Goal: Task Accomplishment & Management: Manage account settings

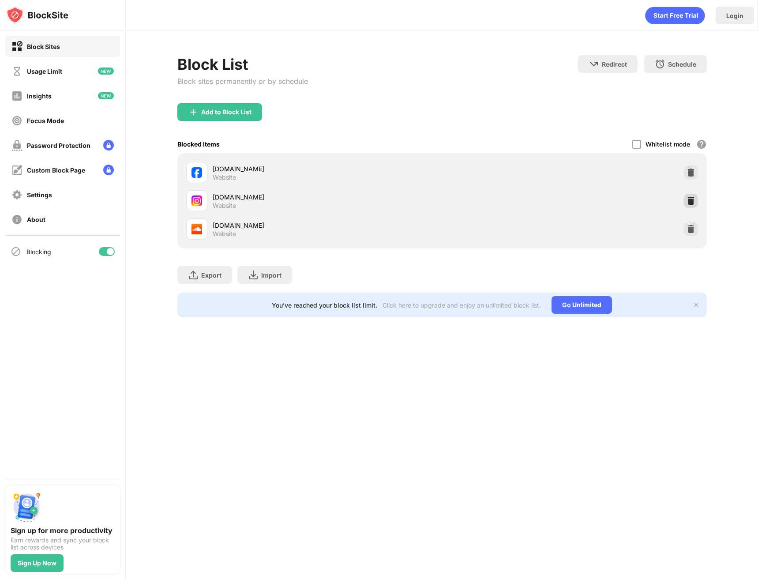
drag, startPoint x: 689, startPoint y: 196, endPoint x: 661, endPoint y: 182, distance: 31.4
click at [689, 196] on div at bounding box center [691, 201] width 14 height 14
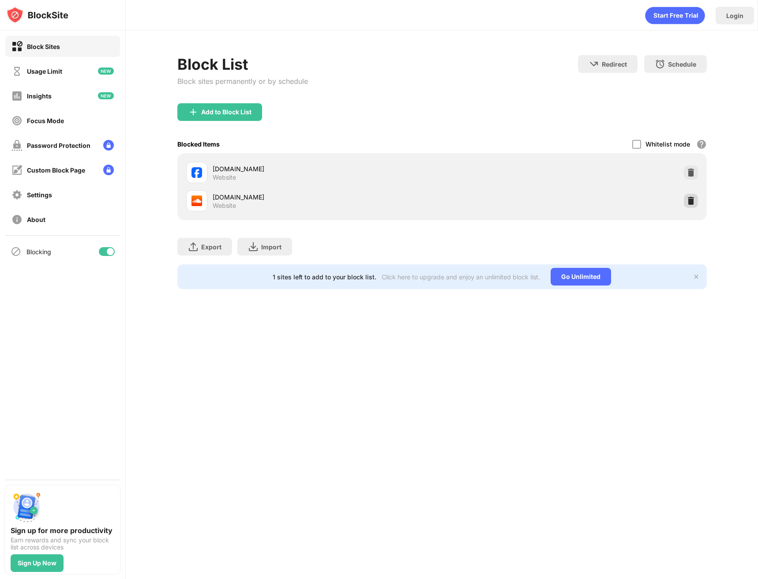
click at [688, 206] on div at bounding box center [691, 201] width 14 height 14
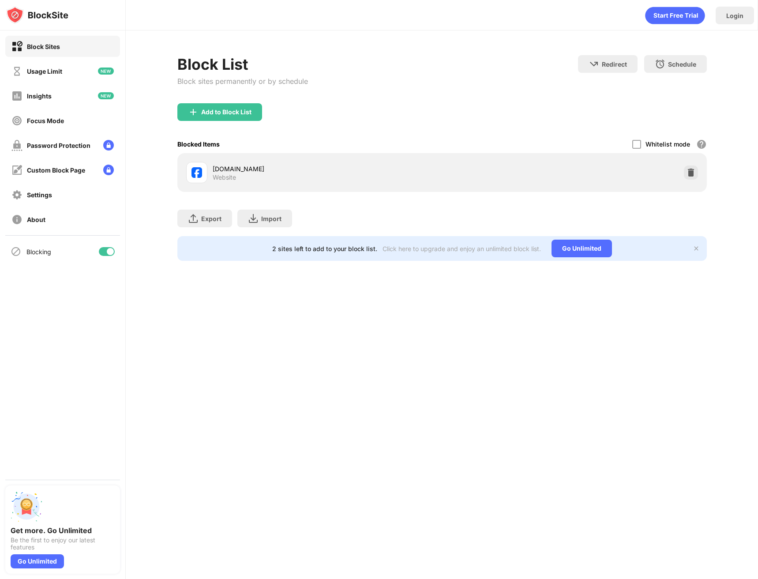
click at [685, 168] on div at bounding box center [691, 172] width 14 height 14
